Goal: Task Accomplishment & Management: Manage account settings

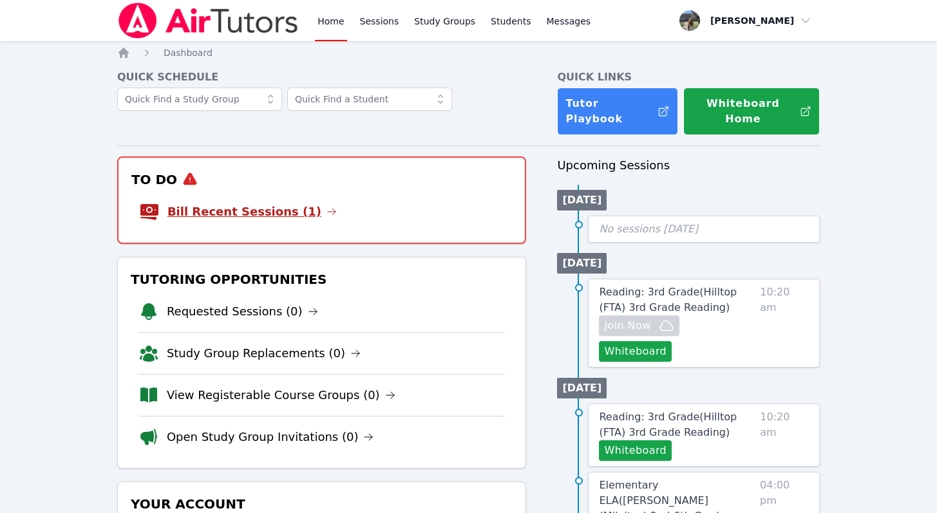
click at [290, 203] on link "Bill Recent Sessions (1)" at bounding box center [251, 212] width 169 height 18
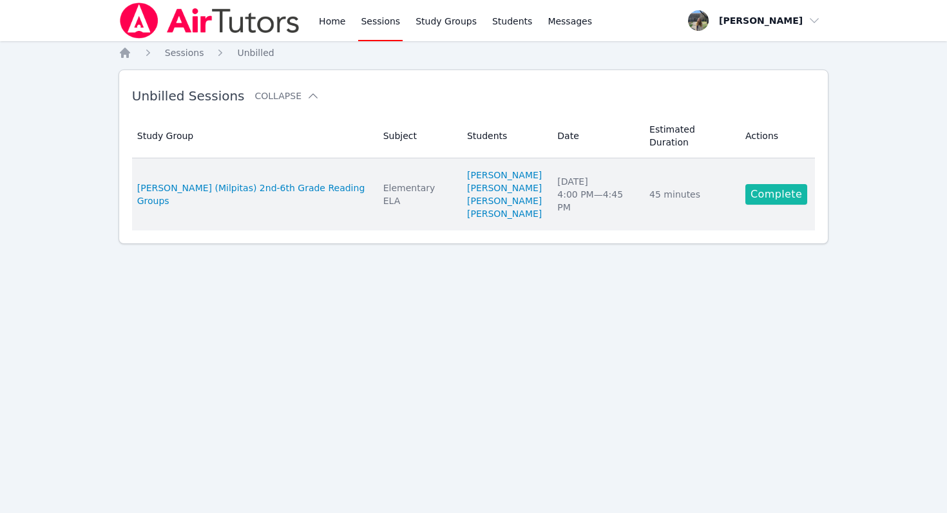
click at [767, 184] on link "Complete" at bounding box center [776, 194] width 62 height 21
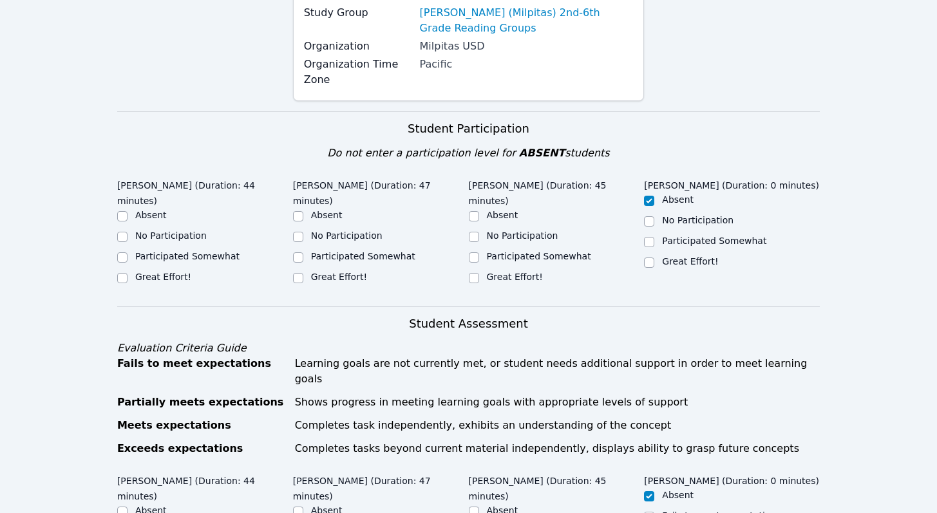
scroll to position [199, 0]
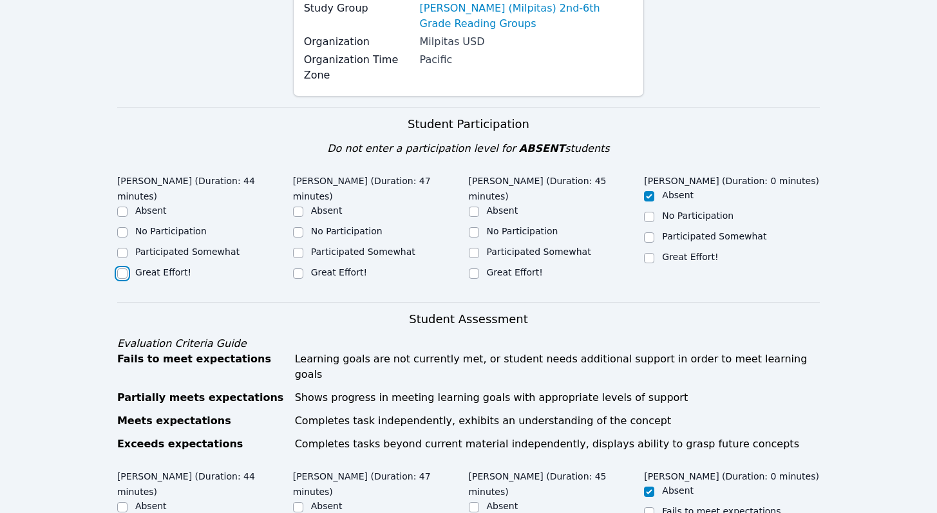
click at [120, 269] on input "Great Effort!" at bounding box center [122, 274] width 10 height 10
checkbox input "true"
click at [294, 269] on input "Great Effort!" at bounding box center [298, 274] width 10 height 10
checkbox input "true"
click at [470, 269] on input "Great Effort!" at bounding box center [474, 274] width 10 height 10
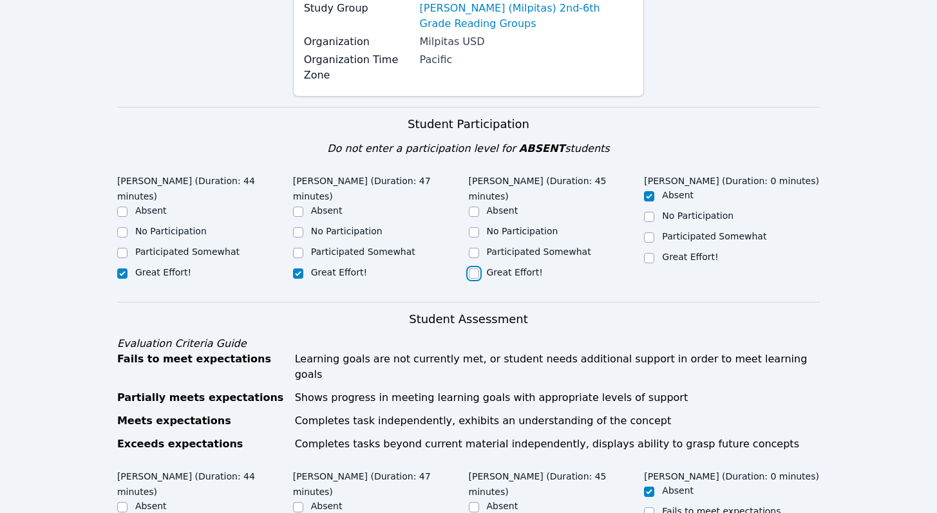
checkbox input "true"
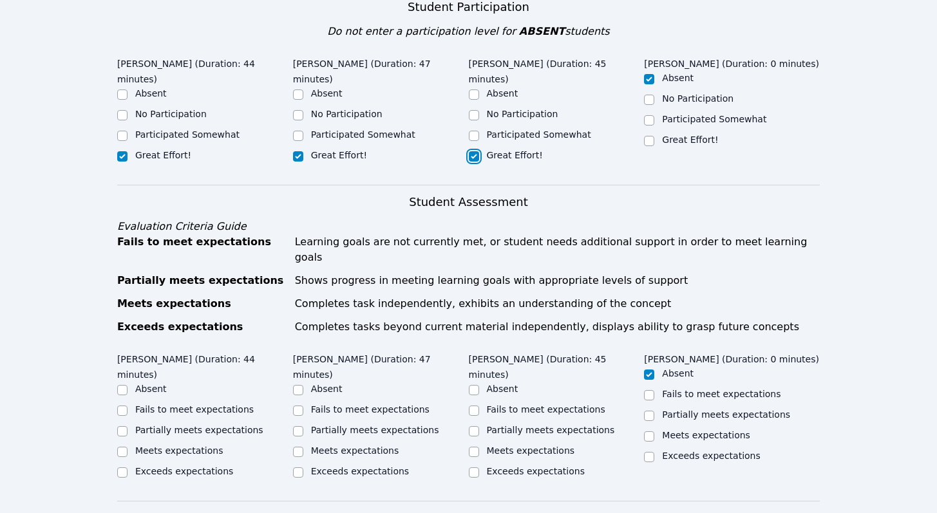
scroll to position [429, 0]
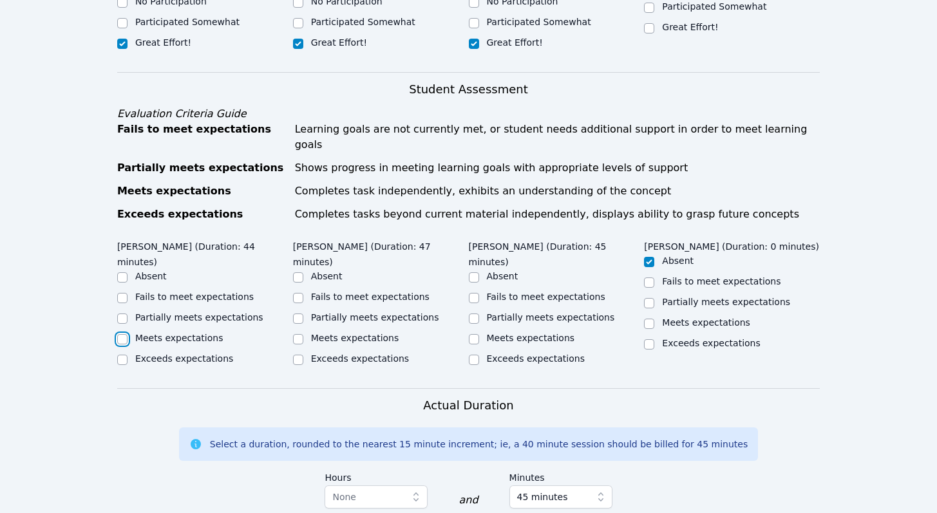
click at [124, 334] on input "Meets expectations" at bounding box center [122, 339] width 10 height 10
checkbox input "true"
click at [299, 334] on input "Meets expectations" at bounding box center [298, 339] width 10 height 10
checkbox input "true"
click at [294, 314] on input "Partially meets expectations" at bounding box center [298, 319] width 10 height 10
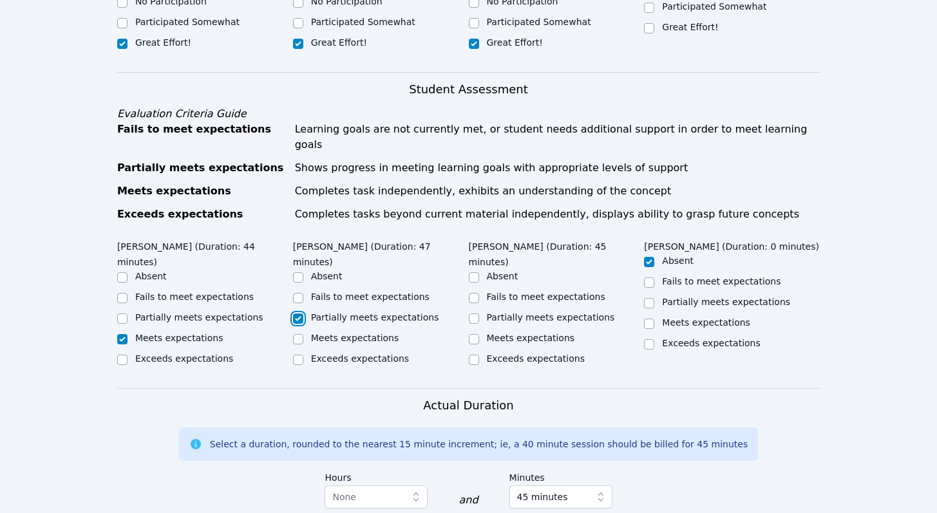
checkbox input "true"
checkbox input "false"
click at [476, 334] on input "Meets expectations" at bounding box center [474, 339] width 10 height 10
checkbox input "true"
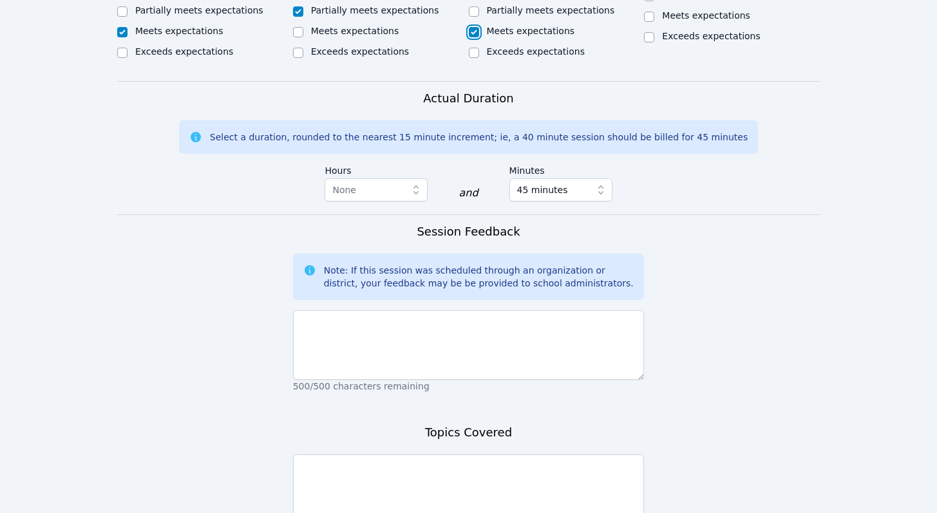
scroll to position [769, 0]
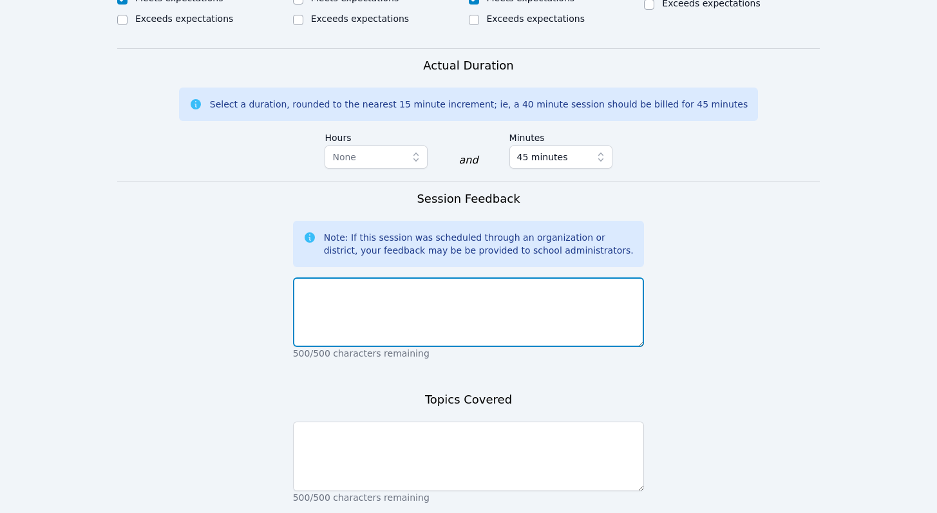
click at [467, 278] on textarea at bounding box center [469, 313] width 352 height 70
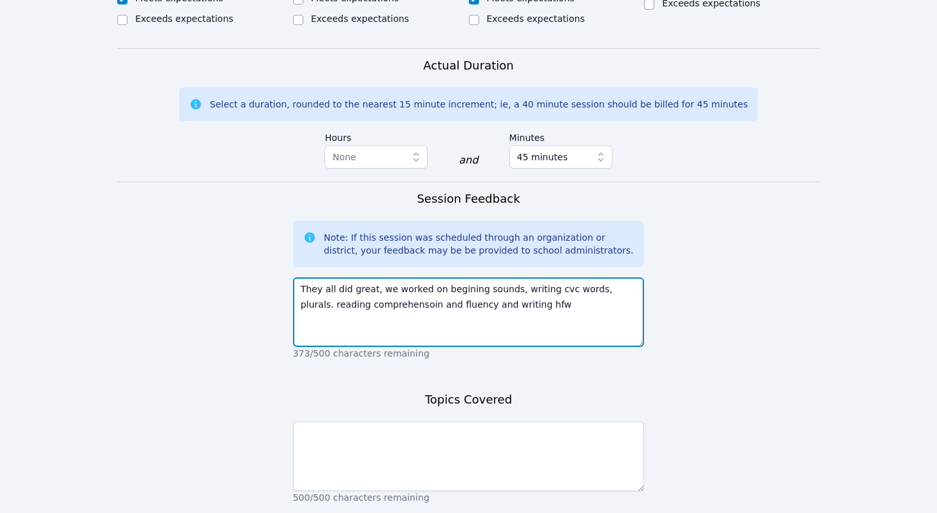
click at [457, 278] on textarea "They all did great, we worked on begining sounds, writing cvc words, plurals. r…" at bounding box center [469, 313] width 352 height 70
click at [372, 278] on textarea "They all did great, we worked on beginning sounds, writing cvc words, plurals. …" at bounding box center [469, 313] width 352 height 70
click at [519, 278] on textarea "They all did great, we worked on beginning sounds, writing cvc words, plurals. …" at bounding box center [469, 313] width 352 height 70
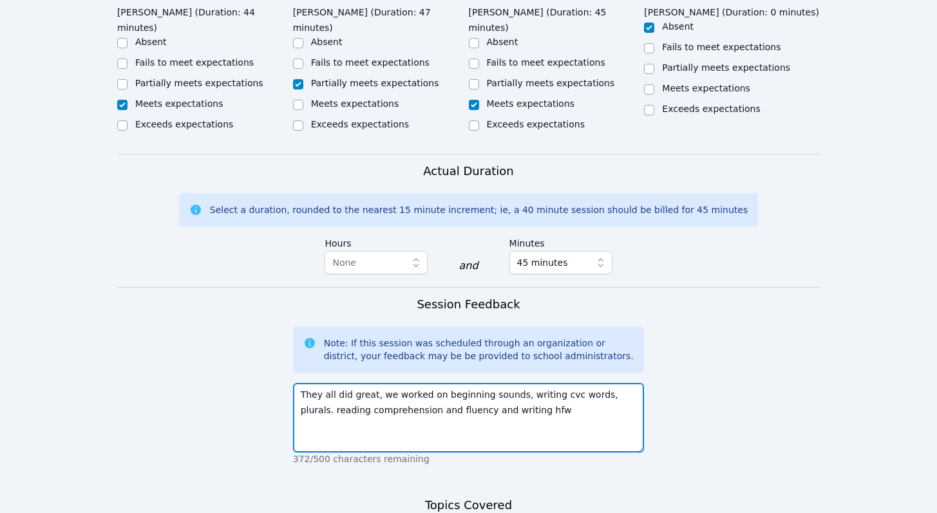
scroll to position [825, 0]
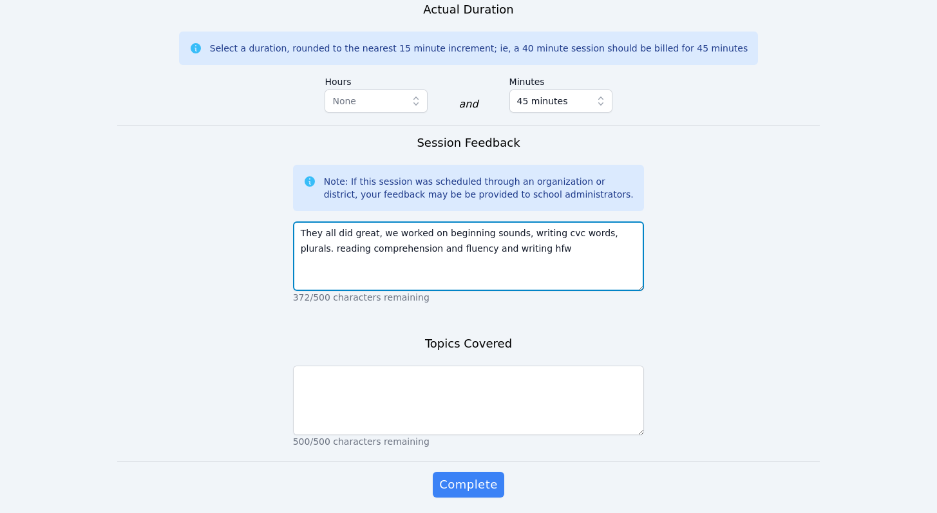
drag, startPoint x: 527, startPoint y: 205, endPoint x: 247, endPoint y: 182, distance: 281.7
click at [247, 182] on form "Student Participation Do not enter a participation level for ABSENT students No…" at bounding box center [468, 2] width 703 height 1043
click at [483, 222] on textarea "They all did great, we worked on beginning sounds, writing cvc words, plurals. …" at bounding box center [469, 257] width 352 height 70
drag, startPoint x: 518, startPoint y: 202, endPoint x: 375, endPoint y: 189, distance: 142.9
click at [375, 222] on textarea "They all did great, we worked on beginning sounds, writing cvc words, plurals. …" at bounding box center [469, 257] width 352 height 70
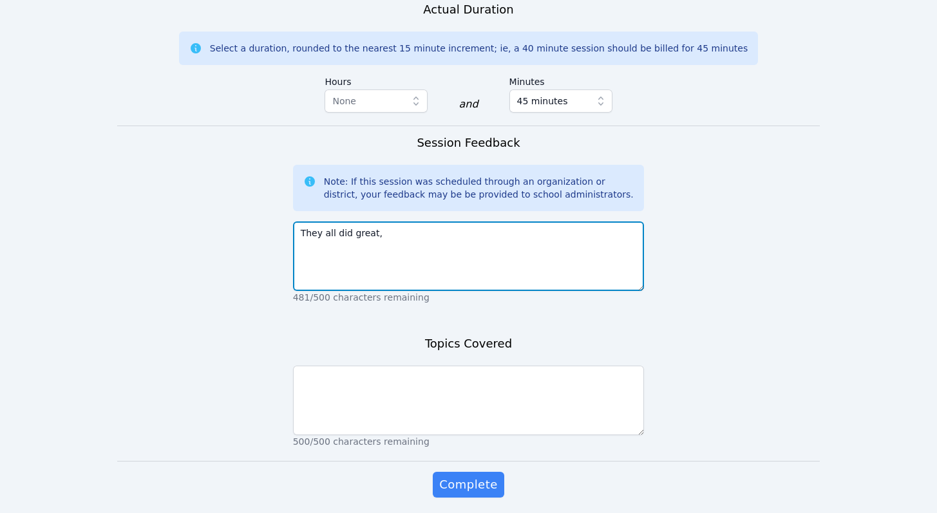
type textarea "They all did great,"
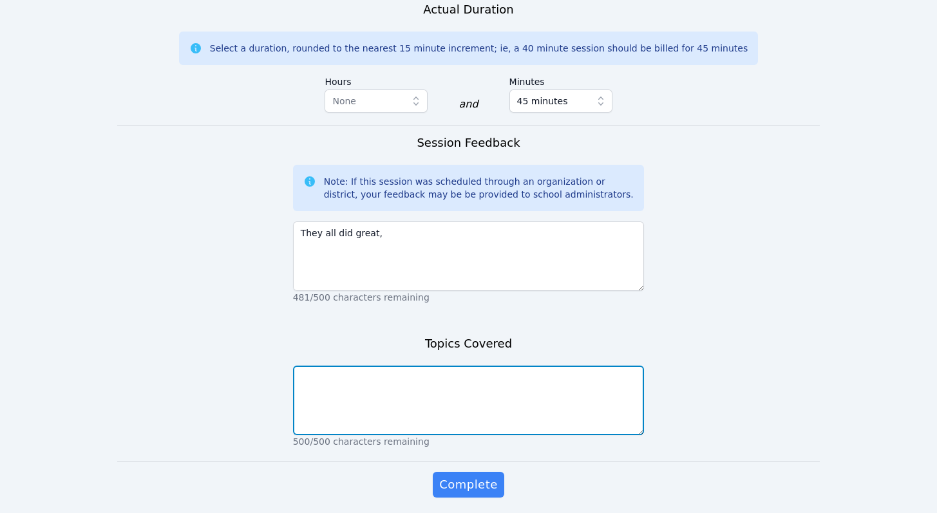
click at [413, 366] on textarea at bounding box center [469, 401] width 352 height 70
paste textarea "we worked on beginning sounds, writing cvc words, plurals. reading comprehensio…"
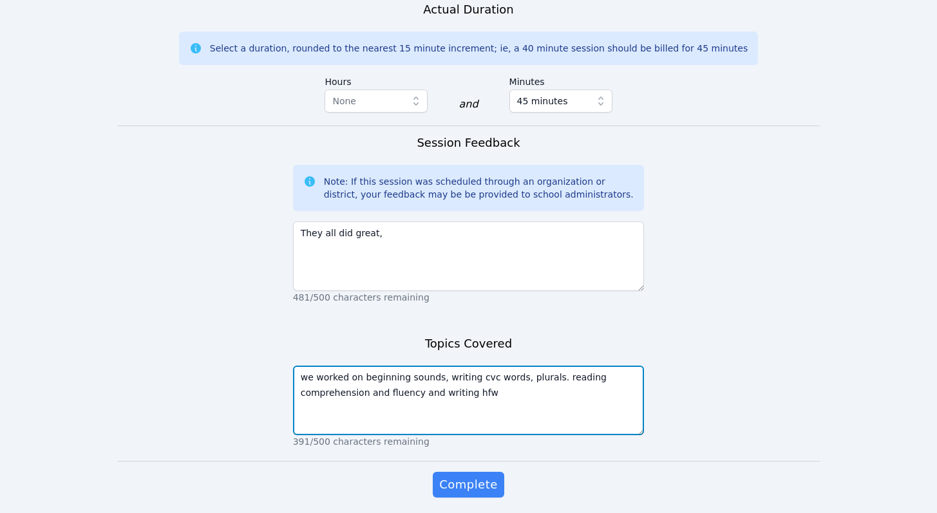
type textarea "we worked on beginning sounds, writing cvc words, plurals. reading comprehensio…"
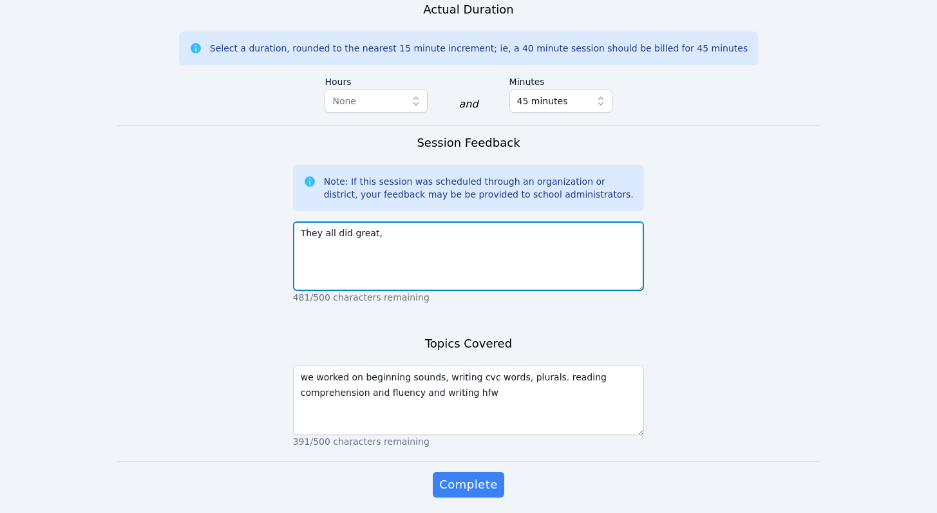
drag, startPoint x: 397, startPoint y: 184, endPoint x: 249, endPoint y: 184, distance: 148.1
click at [249, 184] on form "Student Participation Do not enter a participation level for ABSENT students No…" at bounding box center [468, 2] width 703 height 1043
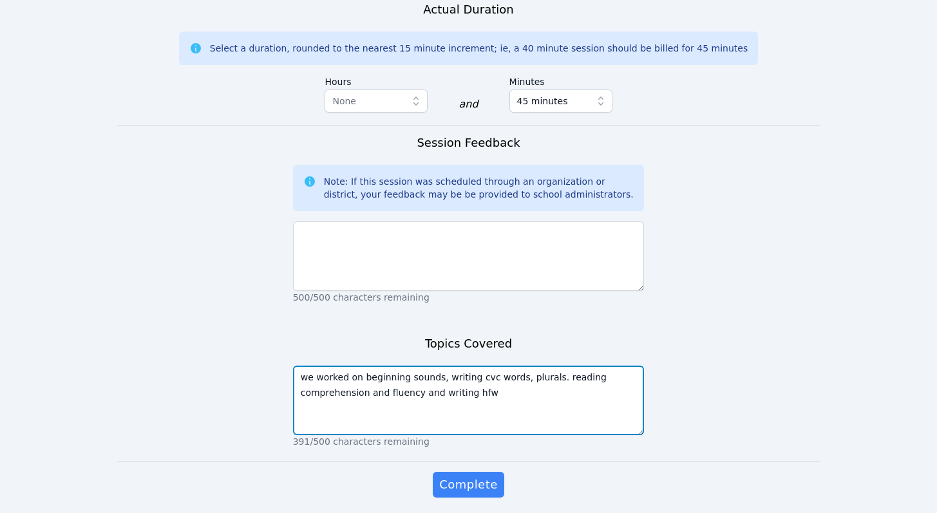
click at [364, 374] on textarea "we worked on beginning sounds, writing cvc words, plurals. reading comprehensio…" at bounding box center [469, 401] width 352 height 70
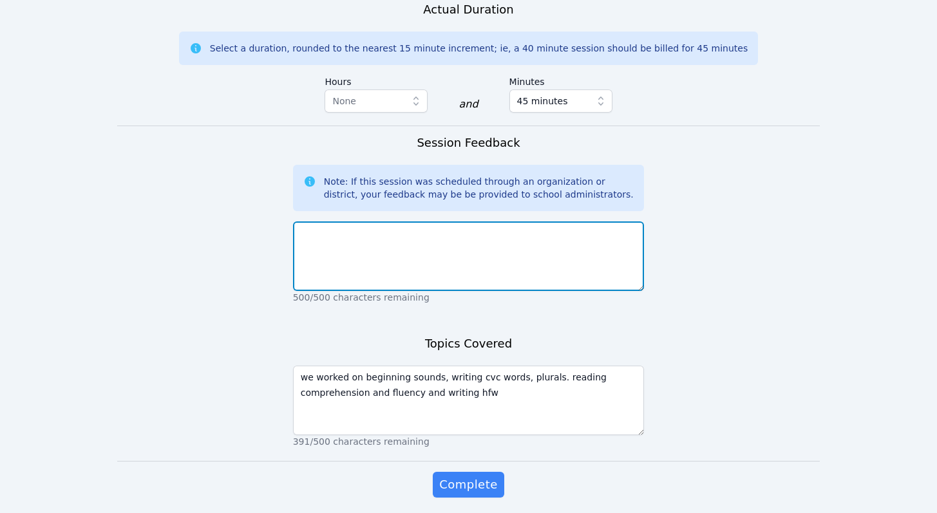
click at [345, 222] on textarea at bounding box center [469, 257] width 352 height 70
paste textarea "They all did great,"
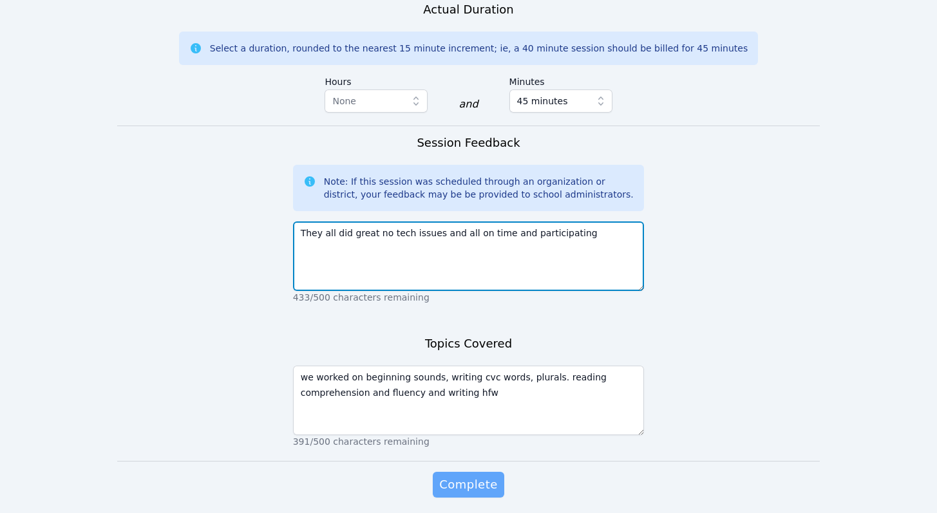
type textarea "They all did great no tech issues and all on time and participating"
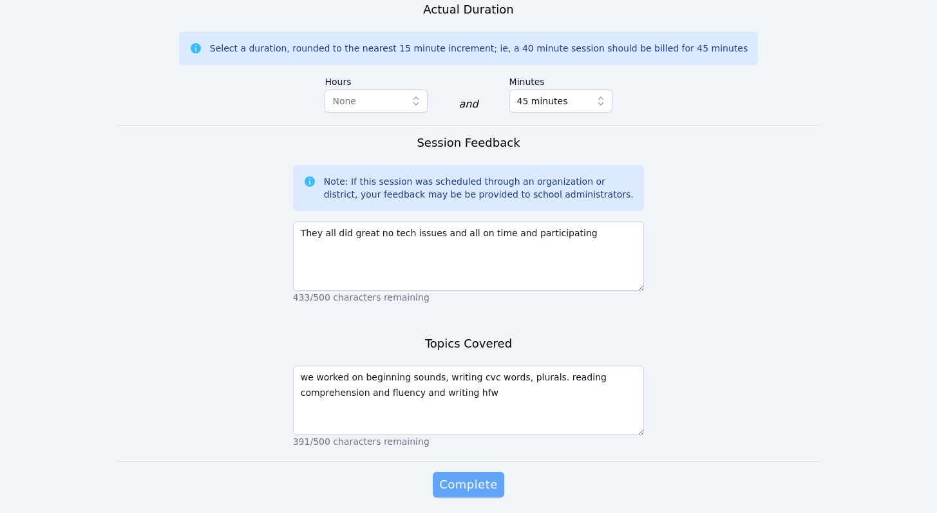
click at [480, 476] on span "Complete" at bounding box center [468, 485] width 58 height 18
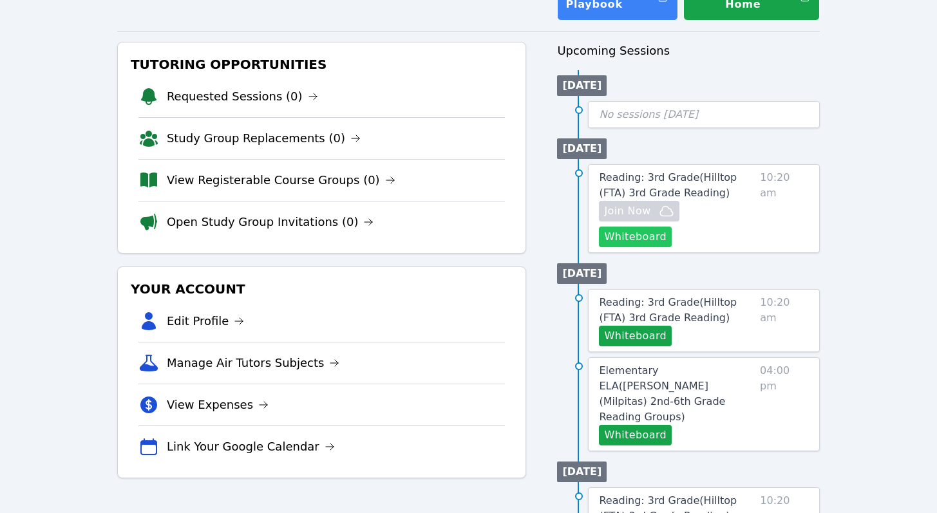
scroll to position [131, 0]
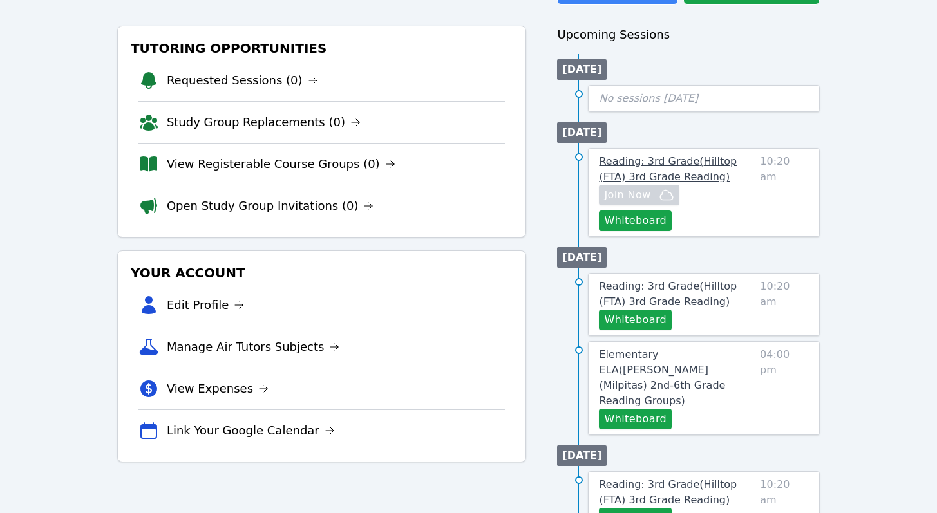
click at [660, 156] on span "Reading: 3rd Grade ( Hilltop (FTA) 3rd Grade Reading )" at bounding box center [668, 169] width 138 height 28
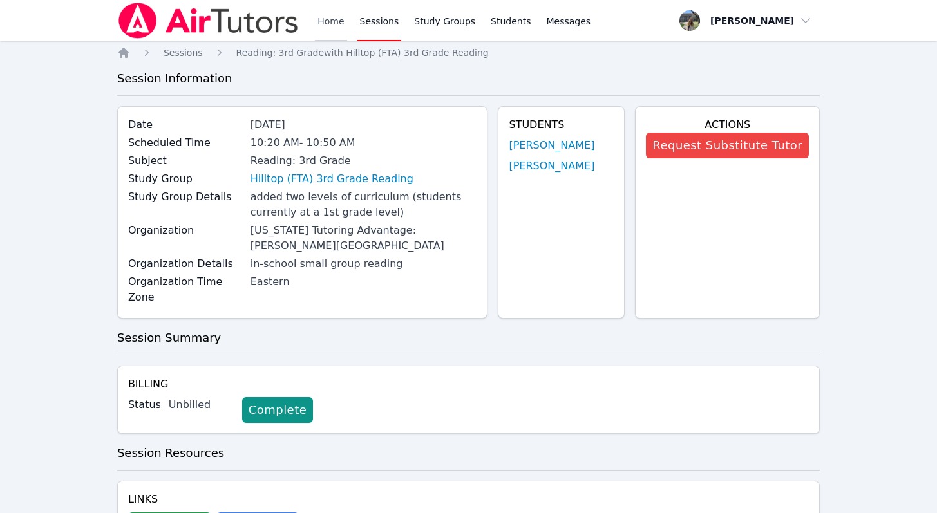
click at [323, 15] on link "Home" at bounding box center [331, 20] width 32 height 41
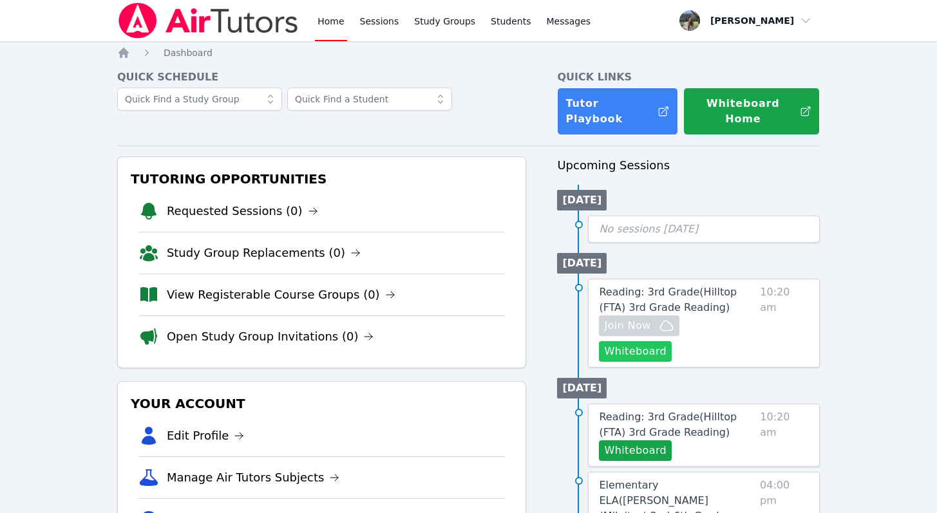
click at [672, 341] on button "Whiteboard" at bounding box center [635, 351] width 73 height 21
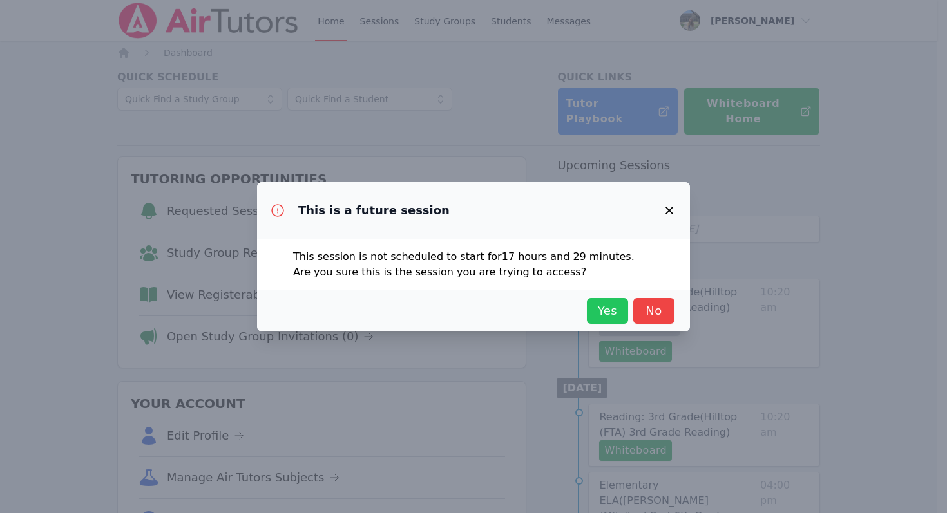
click at [618, 310] on span "Yes" at bounding box center [607, 311] width 28 height 18
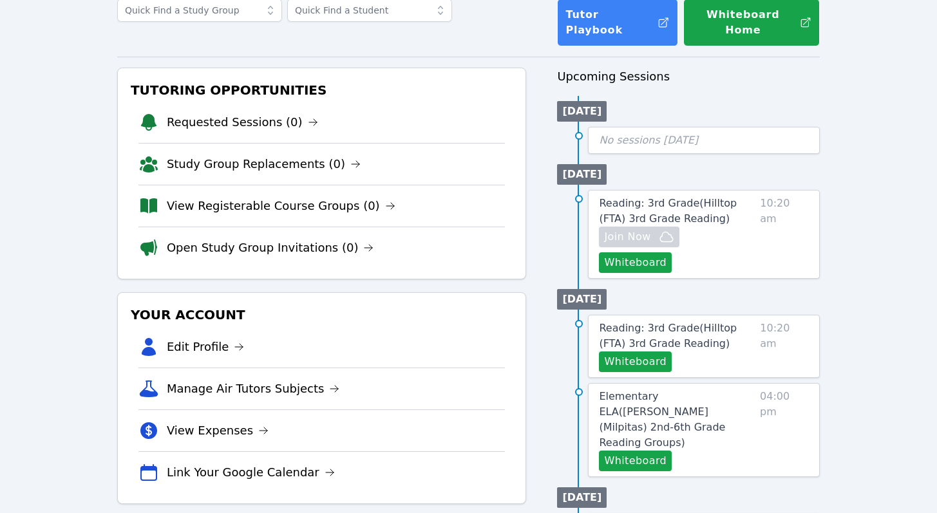
scroll to position [140, 0]
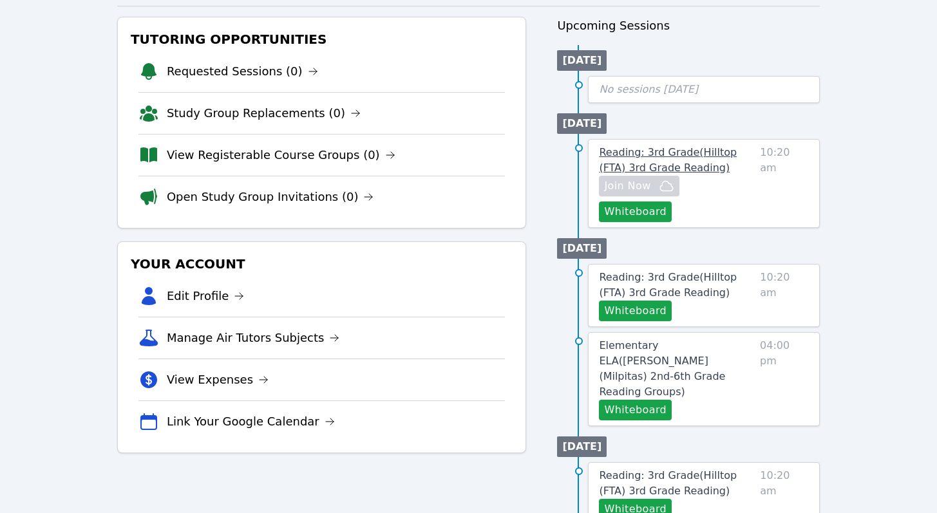
click at [646, 146] on span "Reading: 3rd Grade ( Hilltop (FTA) 3rd Grade Reading )" at bounding box center [668, 160] width 138 height 28
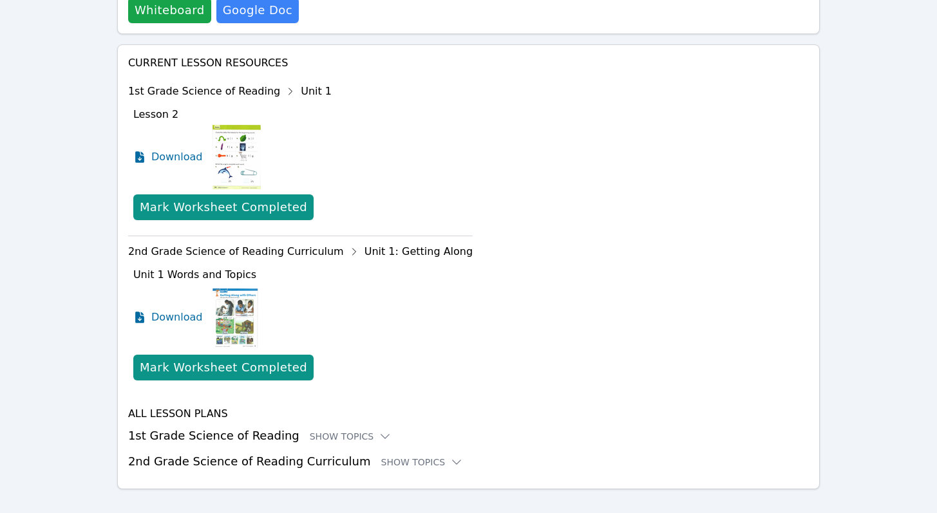
scroll to position [533, 0]
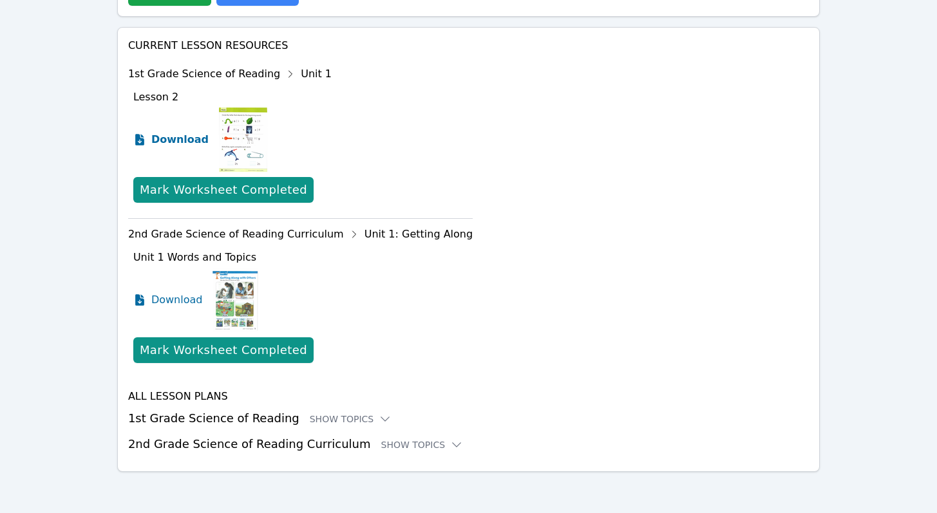
click at [185, 137] on span "Download" at bounding box center [179, 139] width 57 height 15
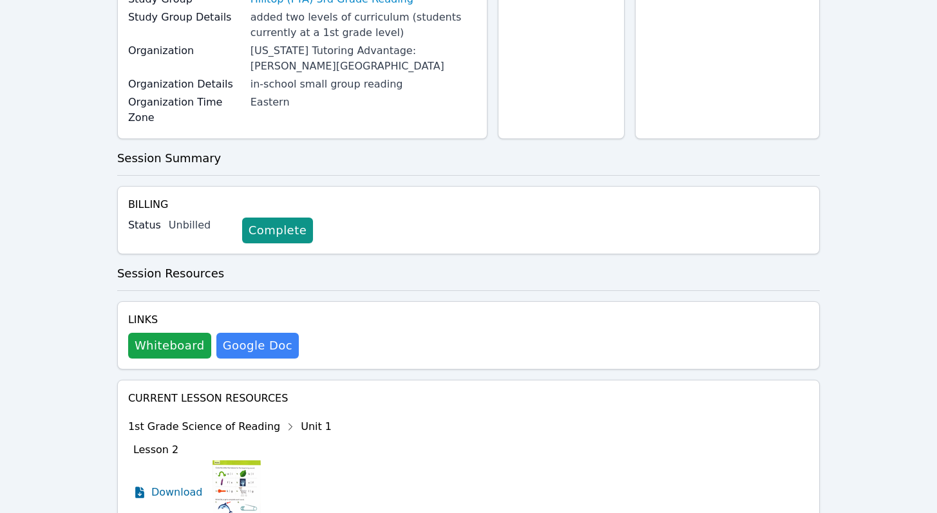
scroll to position [0, 0]
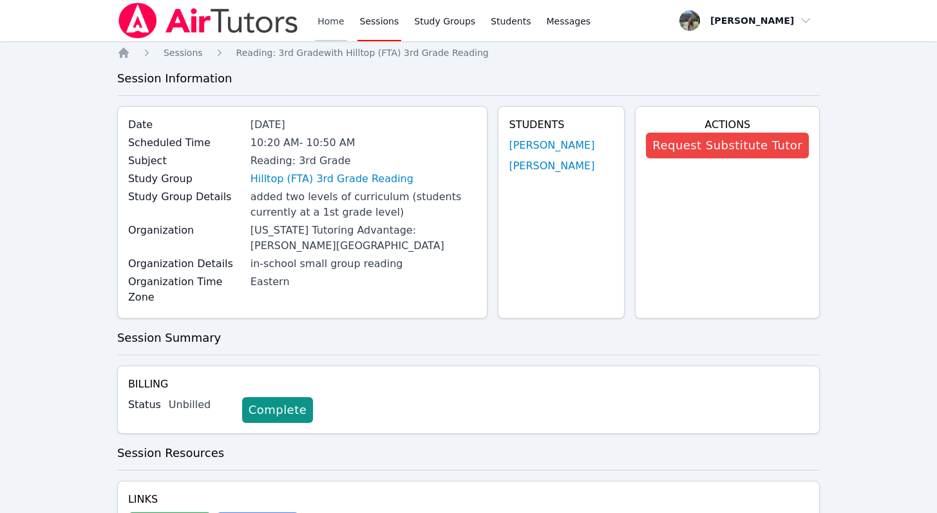
click at [331, 28] on link "Home" at bounding box center [331, 20] width 32 height 41
